Goal: Transaction & Acquisition: Purchase product/service

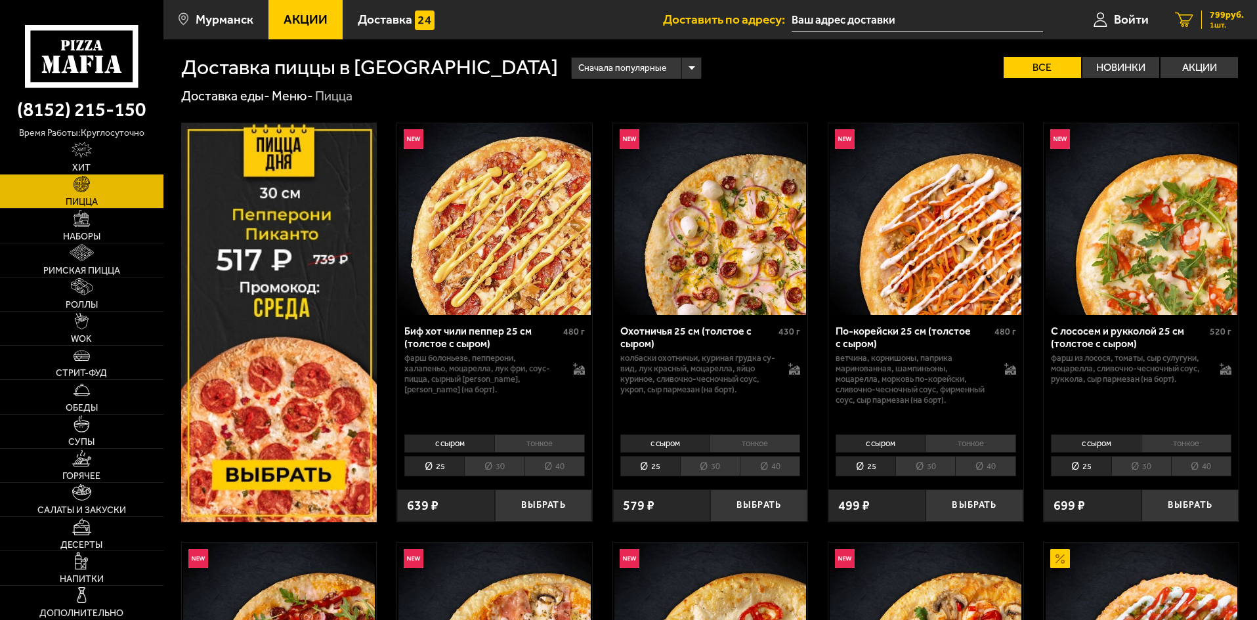
click at [1221, 21] on span "1 шт." at bounding box center [1227, 25] width 34 height 8
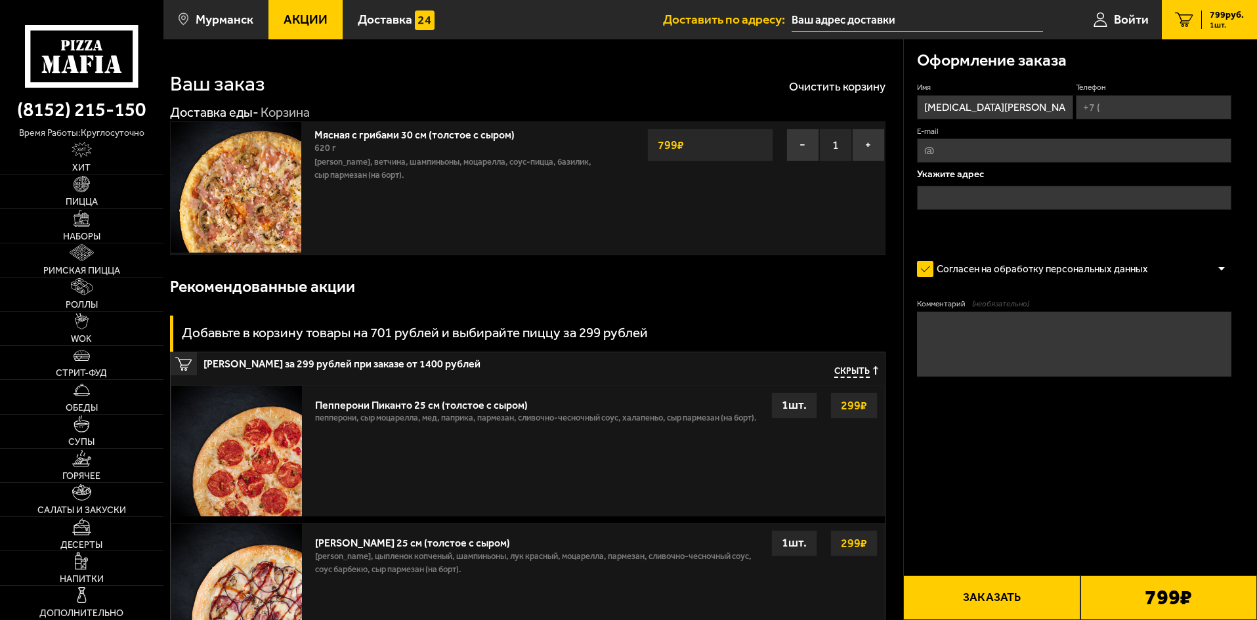
type input "[STREET_ADDRESS][PERSON_NAME]"
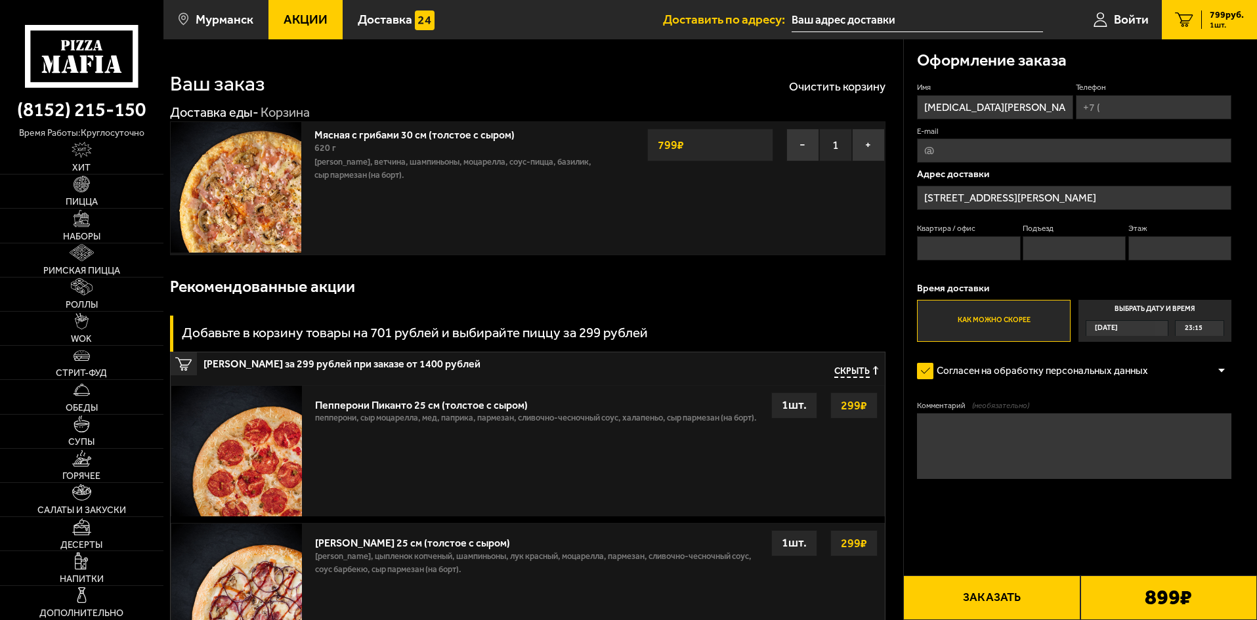
click at [1108, 110] on input "Телефон" at bounding box center [1154, 107] width 156 height 24
type input "[PHONE_NUMBER]"
click at [961, 248] on input "Квартира / офис" at bounding box center [968, 248] width 103 height 24
type input "37"
click at [1049, 247] on input "Подъезд" at bounding box center [1074, 248] width 103 height 24
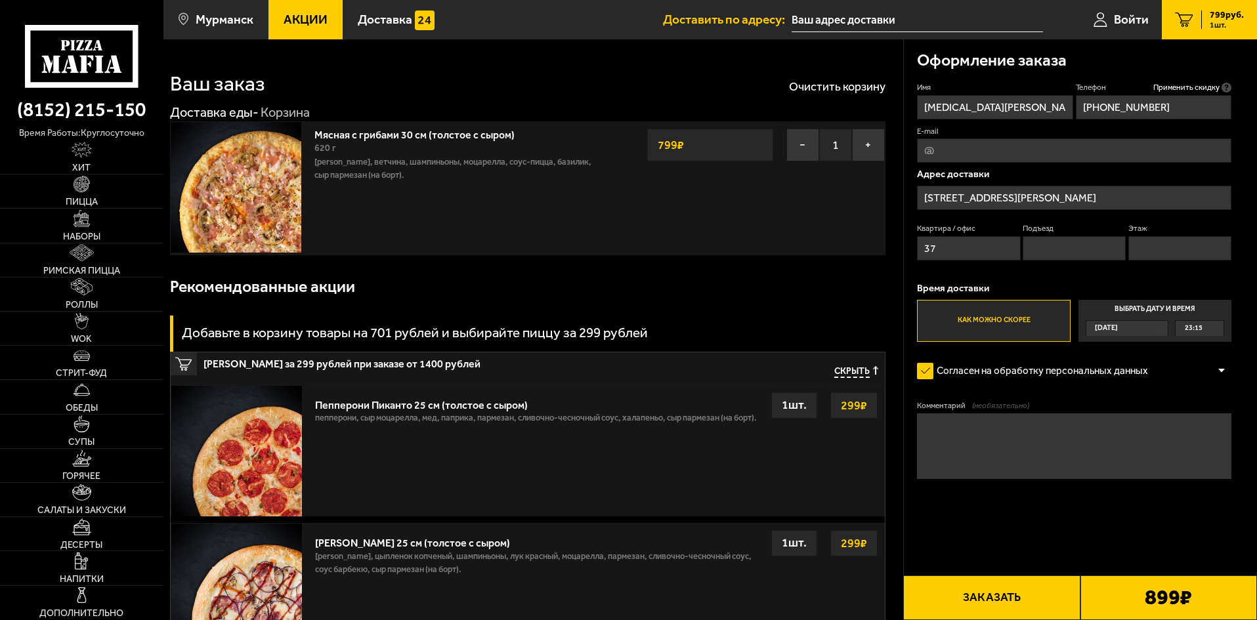
type input "2"
click at [1150, 242] on input "Этаж" at bounding box center [1180, 248] width 103 height 24
type input "5"
click at [988, 590] on button "Заказать" at bounding box center [991, 598] width 177 height 45
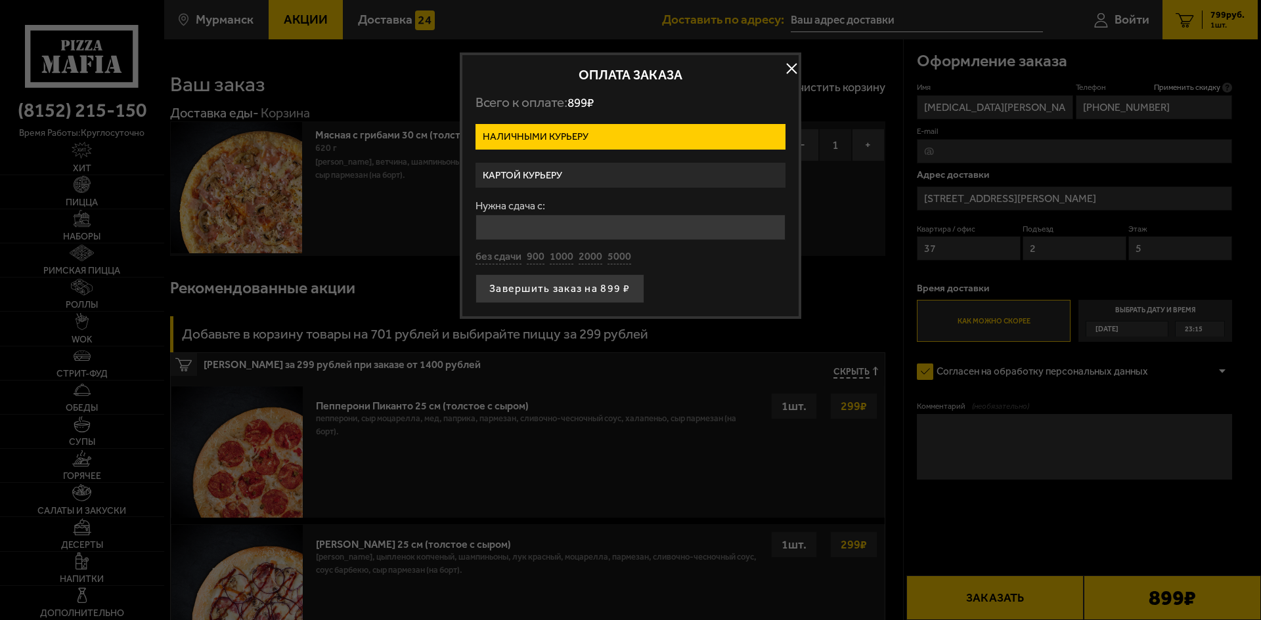
click at [545, 173] on label "Картой курьеру" at bounding box center [630, 176] width 310 height 26
click at [0, 0] on input "Картой курьеру" at bounding box center [0, 0] width 0 height 0
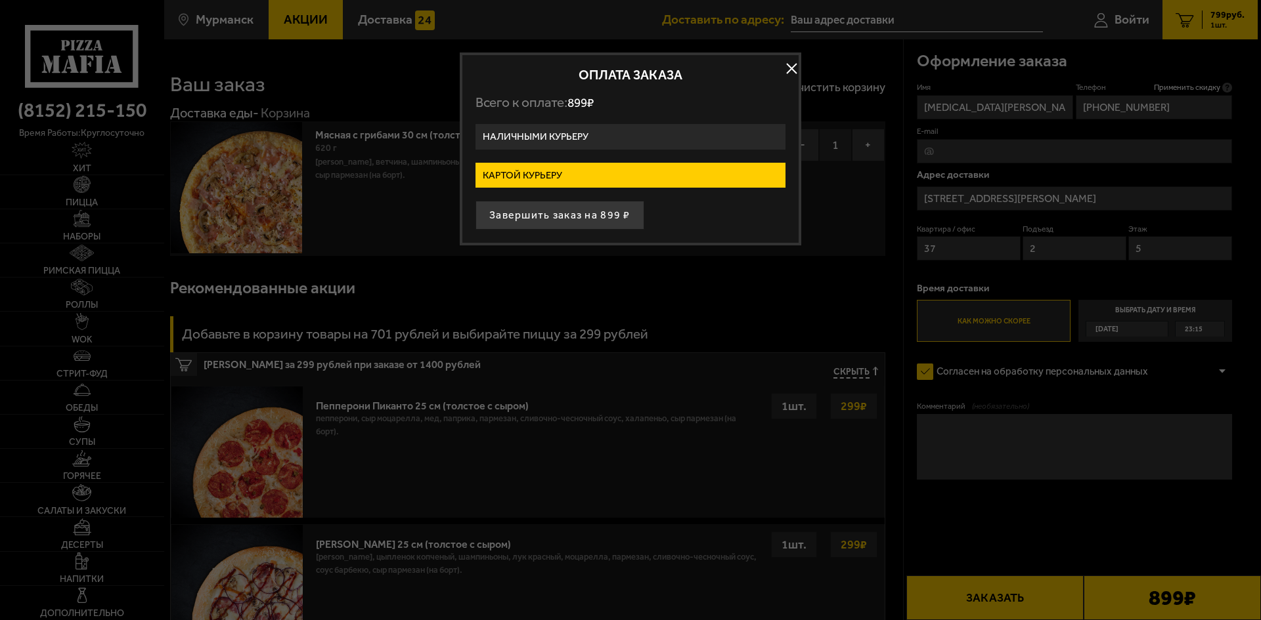
click at [789, 64] on button "button" at bounding box center [791, 69] width 20 height 20
